Goal: Task Accomplishment & Management: Manage account settings

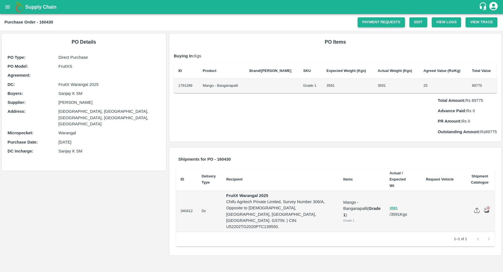
click at [374, 22] on link "Payment Requests" at bounding box center [381, 22] width 47 height 10
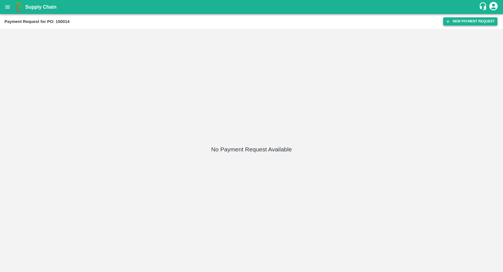
click at [457, 23] on button "New Payment Request" at bounding box center [471, 21] width 54 height 8
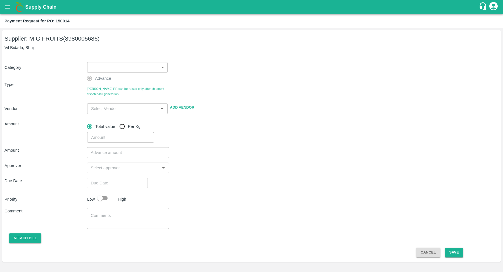
click at [150, 64] on body "Supply Chain Payment Request for PO: 150014 Supplier: M G FRUITS (8980005686) V…" at bounding box center [251, 136] width 503 height 272
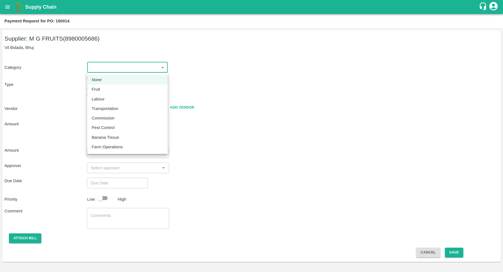
click at [119, 89] on div "Fruit" at bounding box center [128, 89] width 72 height 6
type input "1"
type input "M G FRUITS - 8980005686(Supplier)"
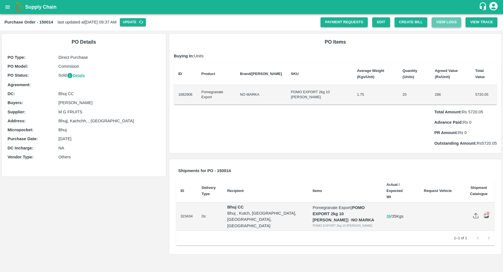
click at [446, 19] on button "View Logs" at bounding box center [447, 22] width 30 height 10
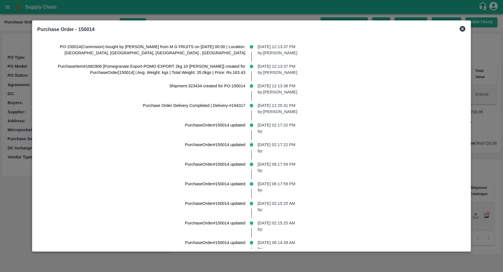
click at [498, 147] on div at bounding box center [251, 136] width 503 height 272
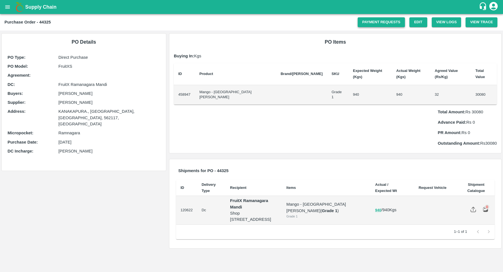
click at [377, 21] on link "Payment Requests" at bounding box center [381, 22] width 47 height 10
click at [294, 105] on div "Total Amount: Rs 30080 Advance Paid: Rs 0 PR Amount: Rs 0 Outstanding Amount: R…" at bounding box center [335, 126] width 323 height 42
click at [375, 24] on link "Payment Requests" at bounding box center [381, 22] width 47 height 10
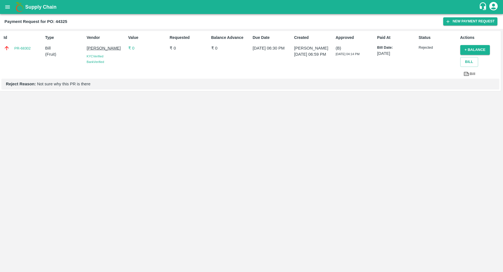
click at [70, 84] on p "Reject Reason: Not sure why this PR is there" at bounding box center [250, 84] width 489 height 6
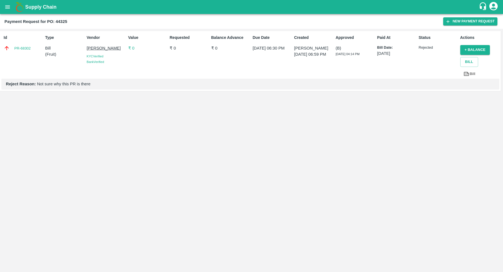
click at [128, 110] on div "Id PR-68302 Type Bill ( Fruit ) Vendor Devaraj DS KYC Verified Bank Verified Va…" at bounding box center [251, 150] width 503 height 243
click at [134, 49] on p "₹ 0" at bounding box center [147, 48] width 39 height 6
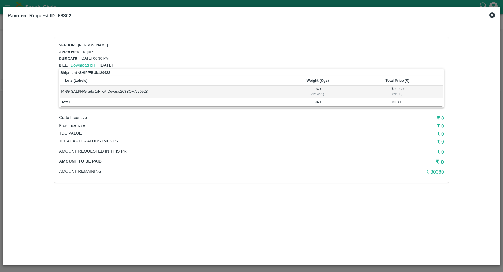
click at [491, 15] on icon at bounding box center [493, 15] width 6 height 6
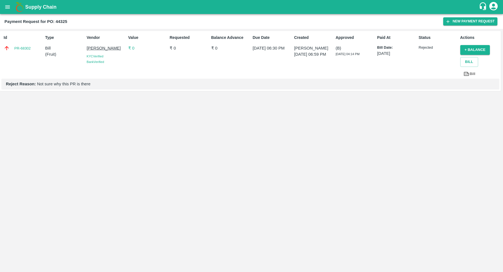
click at [343, 51] on p "(B)" at bounding box center [355, 48] width 39 height 6
click at [345, 54] on span "28 May 2023, 04:14 PM" at bounding box center [348, 53] width 24 height 3
click at [131, 48] on p "₹ 0" at bounding box center [147, 48] width 39 height 6
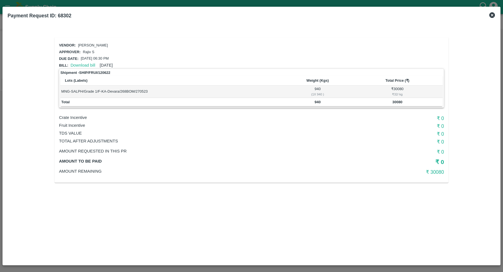
click at [491, 14] on icon at bounding box center [492, 15] width 7 height 7
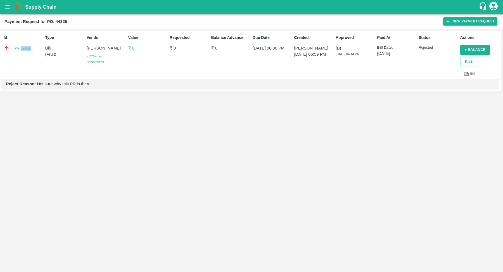
drag, startPoint x: 32, startPoint y: 49, endPoint x: 20, endPoint y: 49, distance: 11.7
click at [20, 49] on div "PR-68302" at bounding box center [23, 48] width 39 height 6
copy link "68302"
click at [141, 48] on p "₹ 140897.28" at bounding box center [147, 48] width 39 height 6
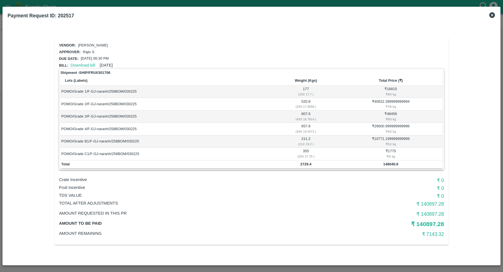
click at [492, 14] on icon at bounding box center [493, 15] width 6 height 6
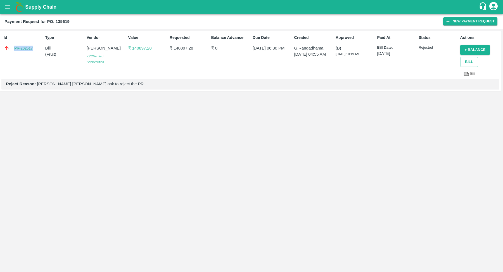
drag, startPoint x: 36, startPoint y: 49, endPoint x: 15, endPoint y: 48, distance: 21.6
click at [15, 48] on div "PR-202517" at bounding box center [23, 48] width 39 height 6
copy link "PR-202517"
click at [216, 155] on div "Id PR-202517 Type Bill ( Fruit ) Vendor naran hira ahir KYC Verified Bank Verif…" at bounding box center [251, 150] width 503 height 243
click at [469, 65] on button "Bill" at bounding box center [470, 62] width 18 height 10
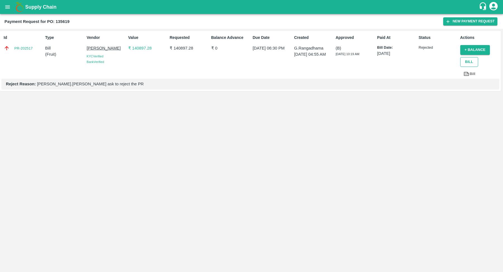
click at [470, 62] on button "Bill" at bounding box center [470, 62] width 18 height 10
click at [472, 75] on link "Bill" at bounding box center [470, 74] width 18 height 10
click at [214, 130] on div "Id PR-202517 Type Bill ( Fruit ) Vendor naran hira ahir KYC Verified Bank Verif…" at bounding box center [251, 150] width 503 height 243
click at [470, 74] on link "Bill" at bounding box center [470, 74] width 18 height 10
click at [338, 46] on p "(B)" at bounding box center [355, 48] width 39 height 6
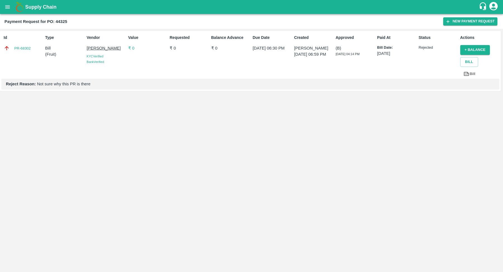
click at [338, 46] on p "(B)" at bounding box center [355, 48] width 39 height 6
click at [347, 57] on div "Approved (B) [DATE] 04:14 PM" at bounding box center [354, 55] width 41 height 46
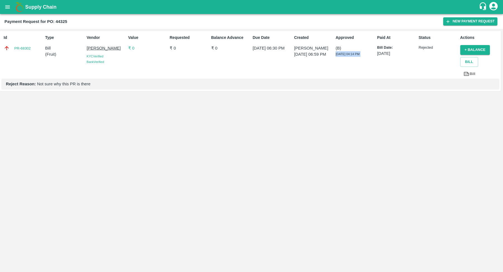
click at [342, 56] on span "[DATE] 04:14 PM" at bounding box center [348, 53] width 24 height 3
